Goal: Complete application form

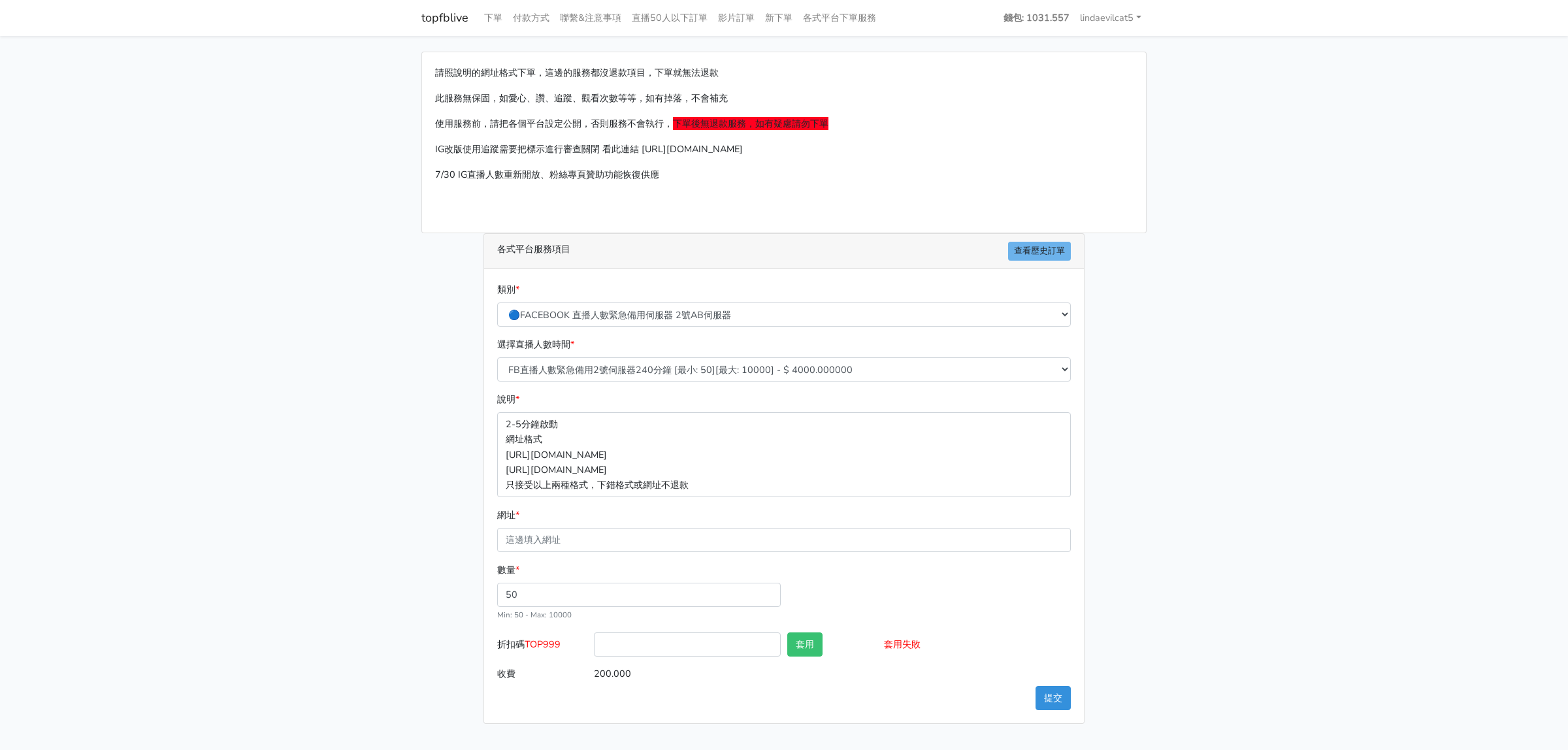
select select "578"
click at [575, 540] on input "網址 *" at bounding box center [784, 540] width 574 height 24
paste input "[URL][DOMAIN_NAME]"
type input "[URL][DOMAIN_NAME]"
click at [1466, 530] on main "請照說明的網址格式下單，這邊的服務都沒退款項目，下單就無法退款 此服務無保固，如愛心、讚、追蹤、觀看次數等等，如有掉落，不會補充 使用服務前，請把各個平台設定…" at bounding box center [784, 388] width 1568 height 704
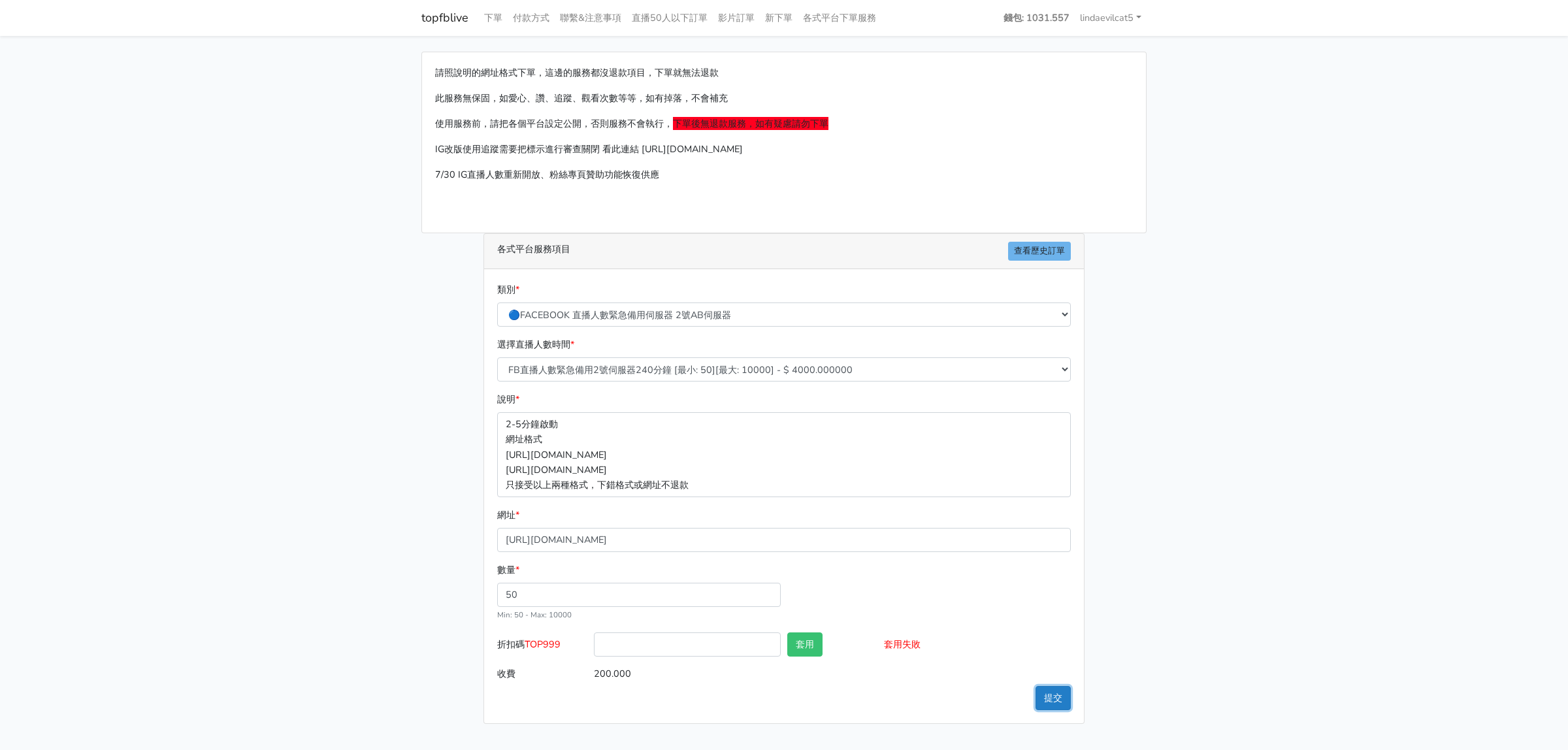
click at [1055, 703] on button "提交" at bounding box center [1054, 698] width 36 height 24
